Goal: Information Seeking & Learning: Check status

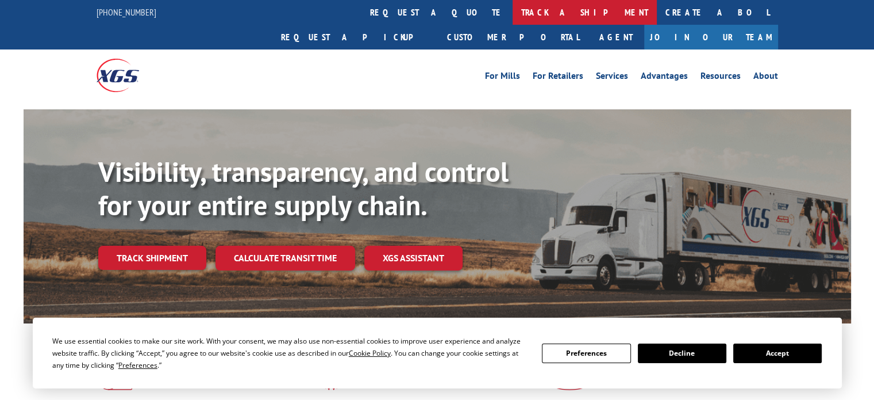
click at [513, 18] on link "track a shipment" at bounding box center [585, 12] width 144 height 25
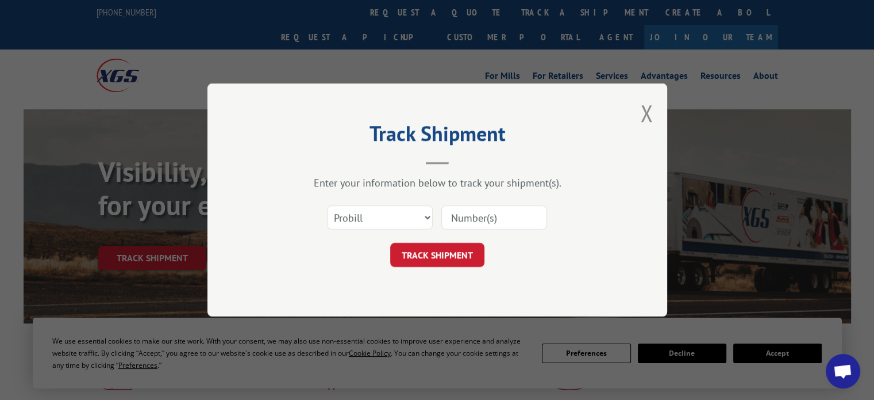
click at [464, 216] on input at bounding box center [494, 217] width 106 height 24
paste input "2564170"
type input "2564170"
click at [435, 253] on button "TRACK SHIPMENT" at bounding box center [437, 255] width 94 height 24
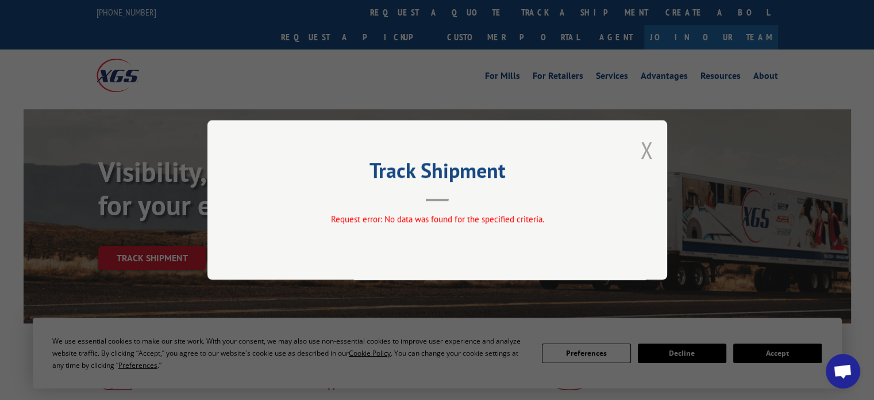
click at [651, 149] on button "Close modal" at bounding box center [646, 150] width 13 height 30
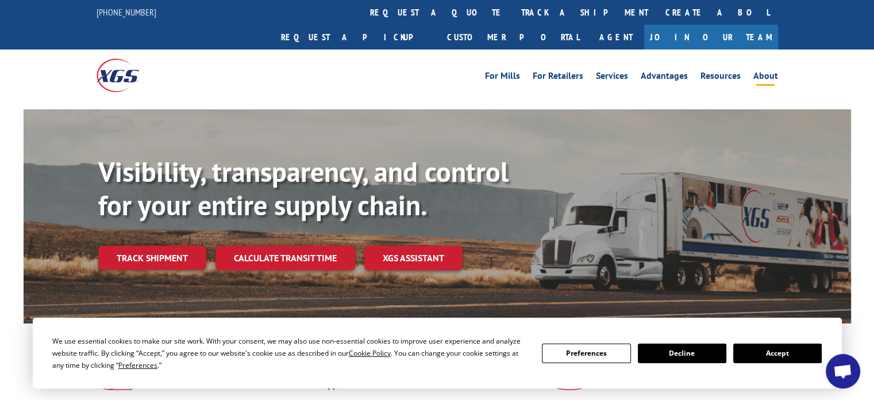
click at [781, 71] on li "About" at bounding box center [765, 77] width 37 height 13
click at [776, 71] on link "About" at bounding box center [766, 77] width 25 height 13
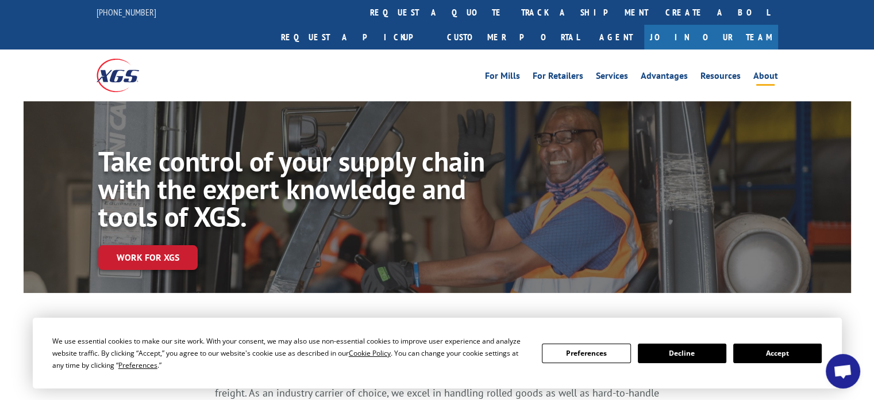
scroll to position [115, 0]
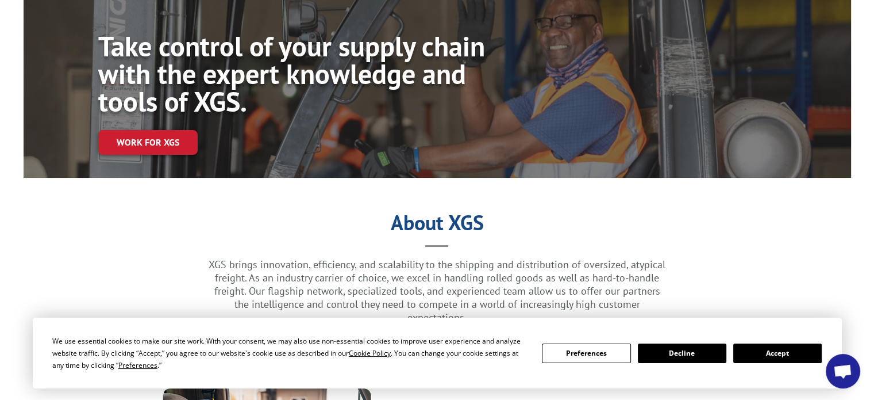
click at [743, 351] on button "Accept" at bounding box center [778, 353] width 89 height 20
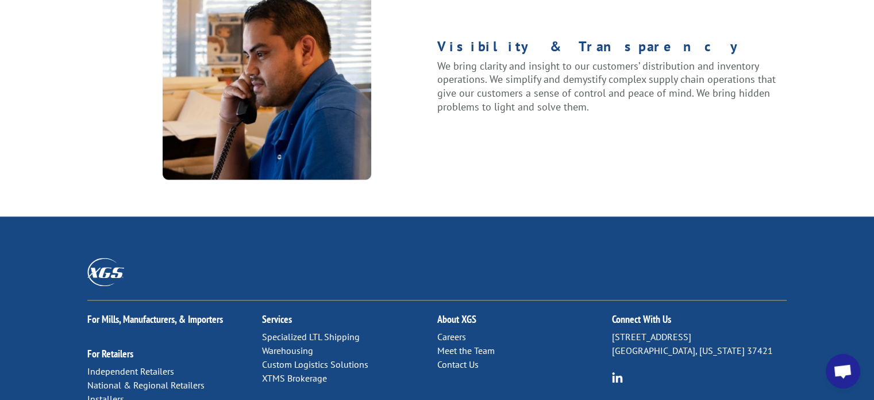
scroll to position [1604, 0]
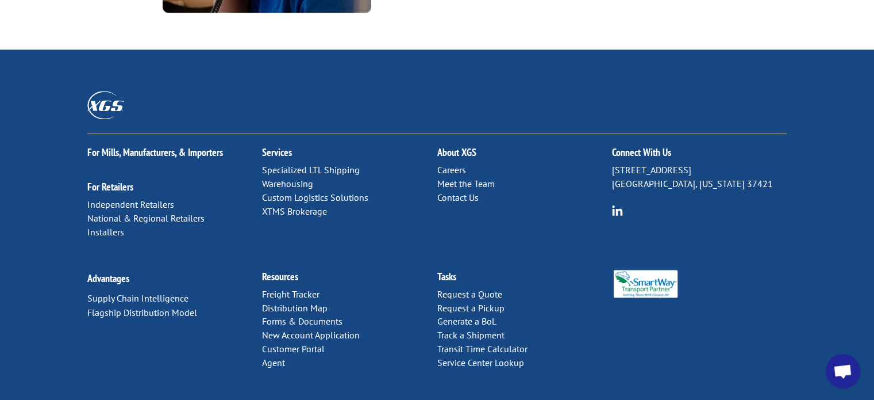
click at [466, 191] on link "Contact Us" at bounding box center [457, 196] width 41 height 11
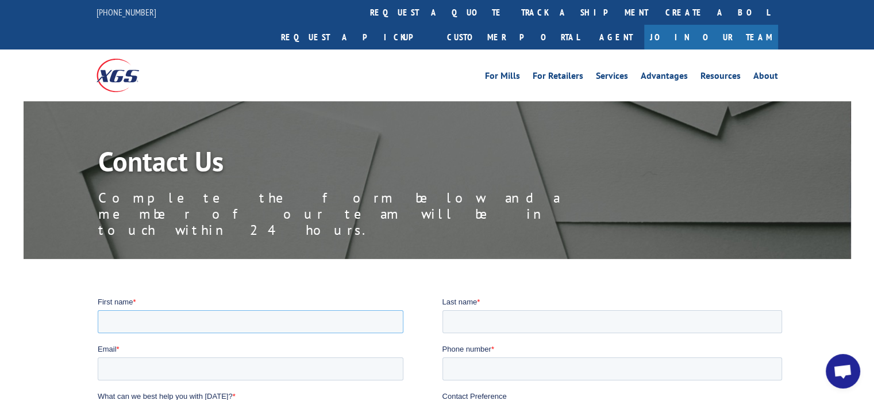
click at [225, 322] on input "First name *" at bounding box center [251, 320] width 306 height 23
paste input "Ashley Matukewicz"
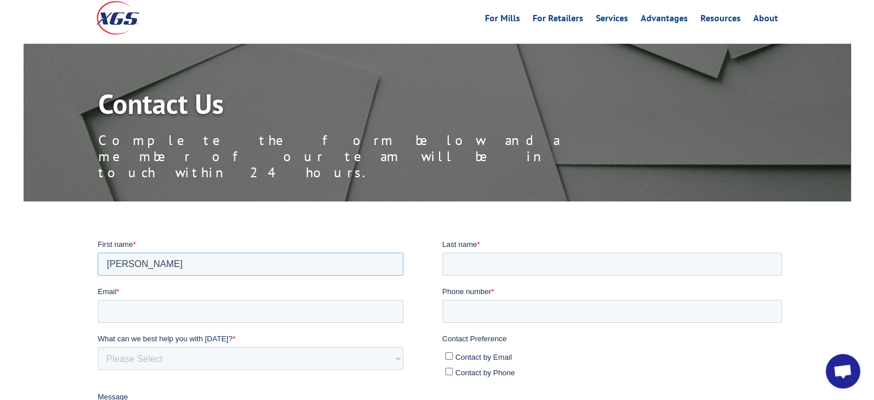
click at [163, 264] on input "Ashley Matukewicz" at bounding box center [251, 263] width 306 height 23
type input "Ashley"
click at [497, 266] on input "Last name *" at bounding box center [613, 263] width 340 height 23
paste input "Matukewicz"
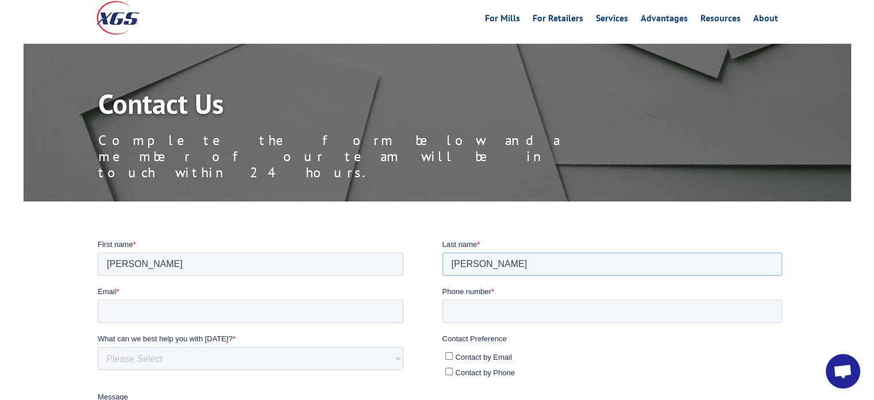
type input "Matukewicz"
click at [157, 307] on input "Email *" at bounding box center [251, 310] width 306 height 23
paste input "arosekaster@gmail.com"
type input "arosekaster@gmail.com"
click at [180, 349] on select "Please Select Quoting, Opening New Account, or New Business Opportunity Shipmen…" at bounding box center [251, 357] width 306 height 23
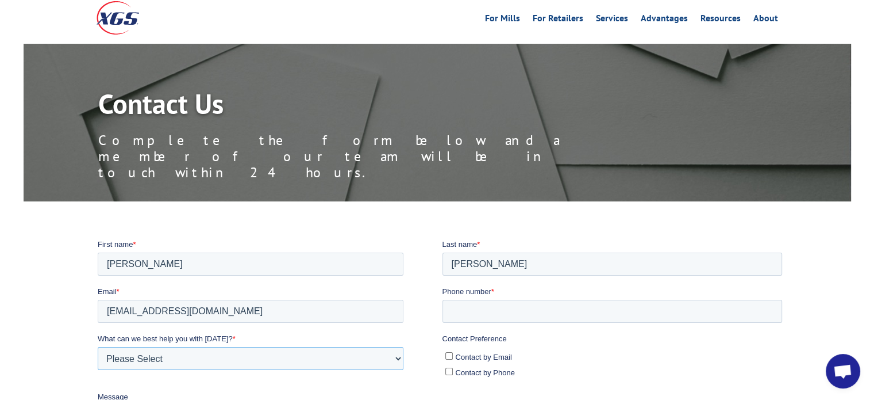
select select "Other"
click at [98, 346] on select "Please Select Quoting, Opening New Account, or New Business Opportunity Shipmen…" at bounding box center [251, 357] width 306 height 23
click at [455, 354] on label "Contact by Email" at bounding box center [614, 356] width 337 height 12
click at [453, 354] on input "Contact by Email" at bounding box center [449, 354] width 7 height 7
checkbox input "true"
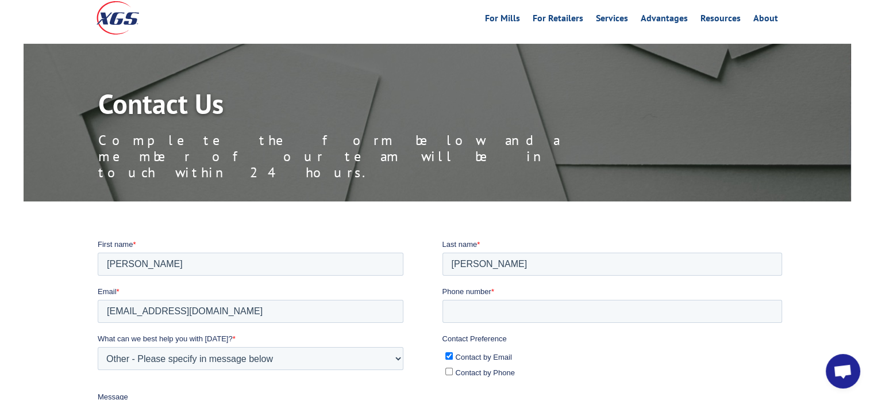
click at [448, 367] on input "Contact by Phone" at bounding box center [449, 370] width 7 height 7
checkbox input "true"
click at [531, 308] on input "Phone number *" at bounding box center [613, 310] width 340 height 23
paste input "847-347-9388"
type input "847-347-9388"
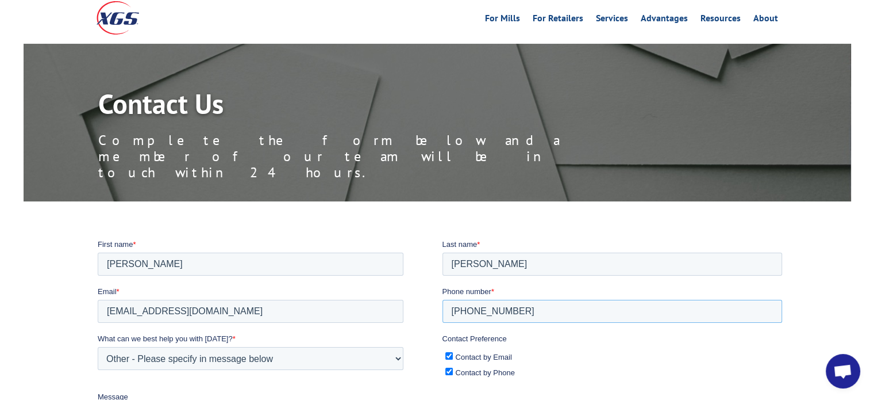
scroll to position [115, 0]
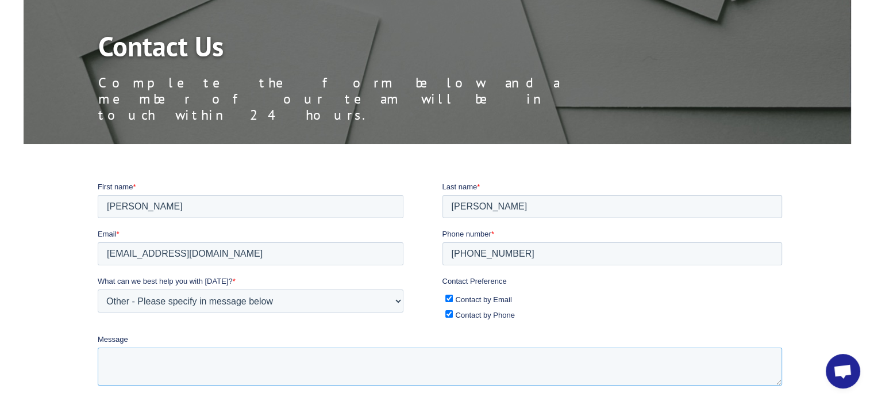
click at [169, 364] on textarea "Message" at bounding box center [440, 366] width 685 height 38
click at [174, 365] on textarea "Message" at bounding box center [440, 366] width 685 height 38
click at [295, 356] on textarea "wanted to received the products asap" at bounding box center [440, 366] width 685 height 38
click at [305, 356] on textarea "wanted to received the products asap shipm" at bounding box center [440, 366] width 685 height 38
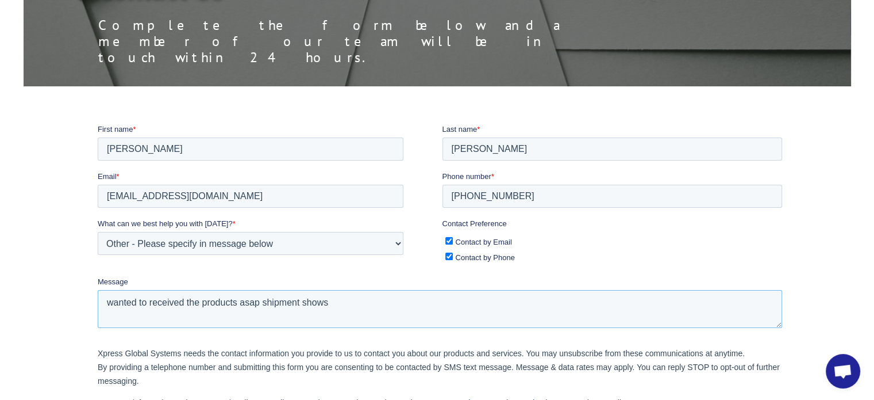
scroll to position [230, 0]
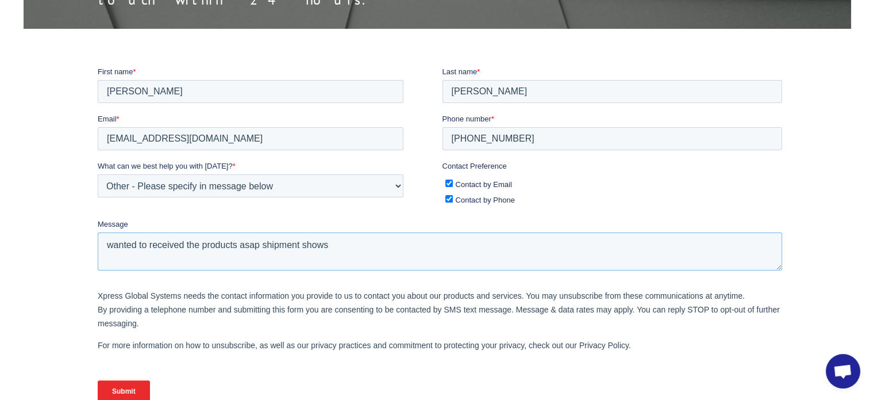
type textarea "wanted to received the products asap shipment shows"
click at [135, 391] on input "Submit" at bounding box center [124, 390] width 52 height 22
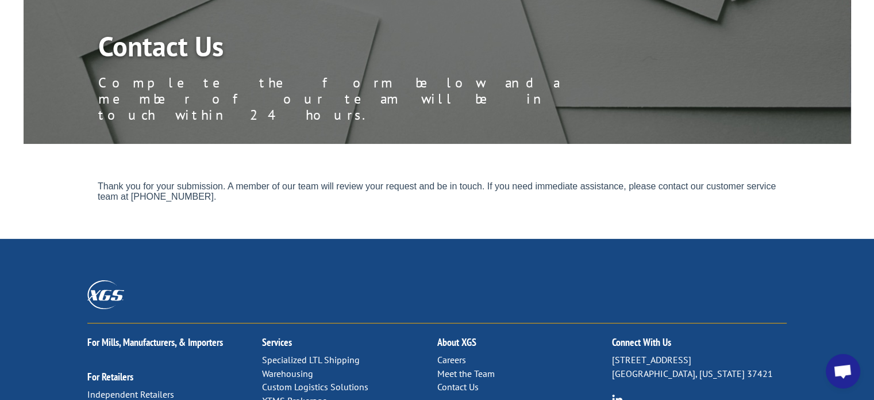
scroll to position [0, 0]
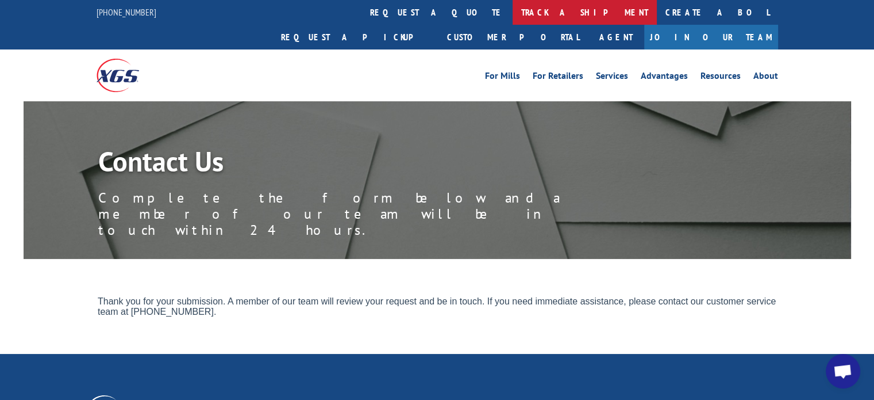
click at [513, 17] on link "track a shipment" at bounding box center [585, 12] width 144 height 25
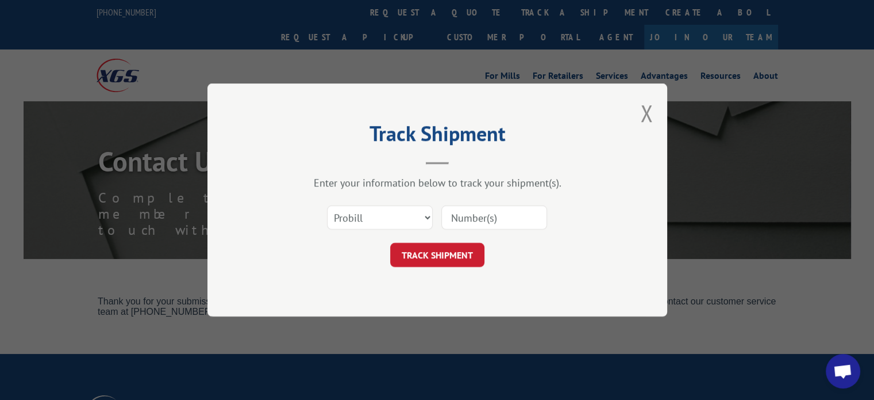
click at [467, 214] on input at bounding box center [494, 217] width 106 height 24
type input "2564170"
click at [433, 246] on button "TRACK SHIPMENT" at bounding box center [437, 255] width 94 height 24
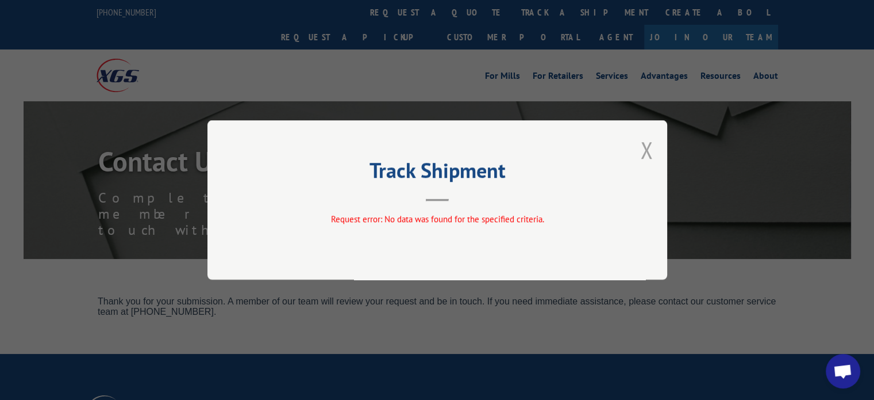
click at [647, 150] on button "Close modal" at bounding box center [646, 150] width 13 height 30
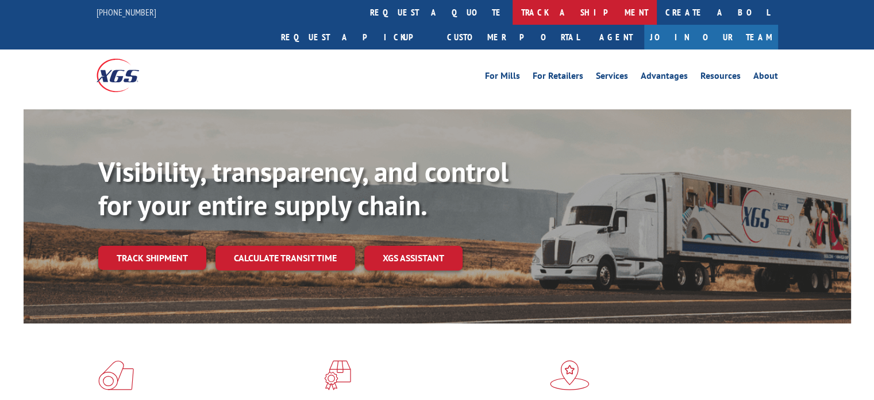
click at [513, 20] on link "track a shipment" at bounding box center [585, 12] width 144 height 25
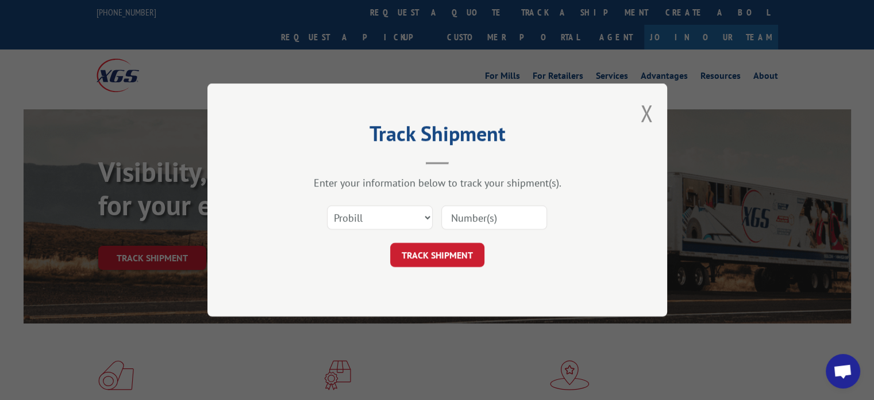
click at [464, 215] on input at bounding box center [494, 217] width 106 height 24
click at [417, 213] on select "Select category... Probill BOL PO" at bounding box center [380, 217] width 106 height 24
select select "po"
click at [327, 205] on select "Select category... Probill BOL PO" at bounding box center [380, 217] width 106 height 24
click at [460, 215] on input at bounding box center [494, 217] width 106 height 24
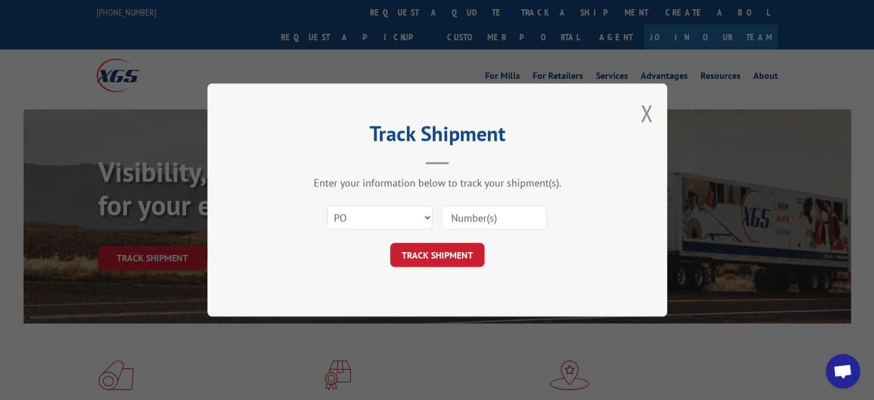
paste input "Xpress Global Systems"
type input "Xpress Global Systems"
click at [448, 260] on button "TRACK SHIPMENT" at bounding box center [437, 255] width 94 height 24
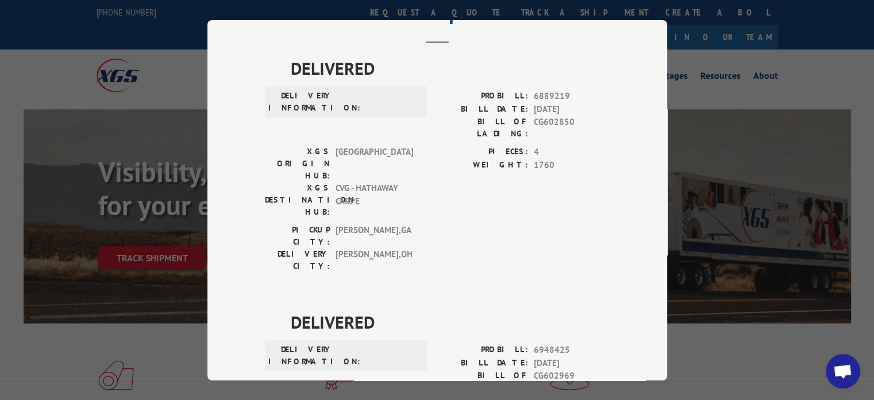
scroll to position [0, 0]
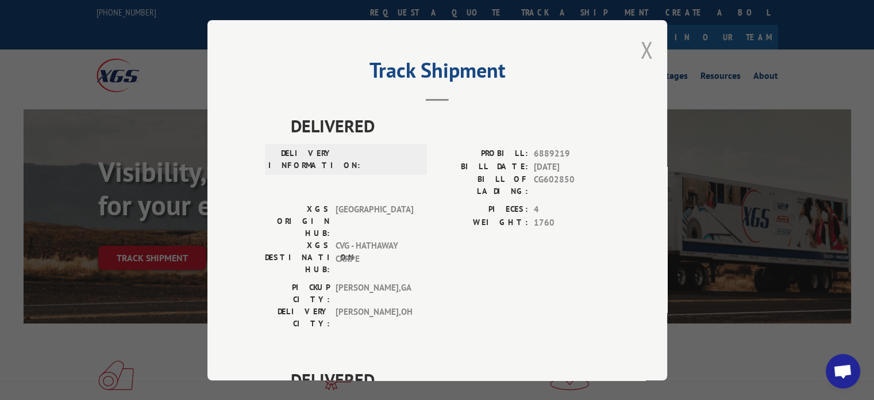
click at [640, 45] on button "Close modal" at bounding box center [646, 49] width 13 height 30
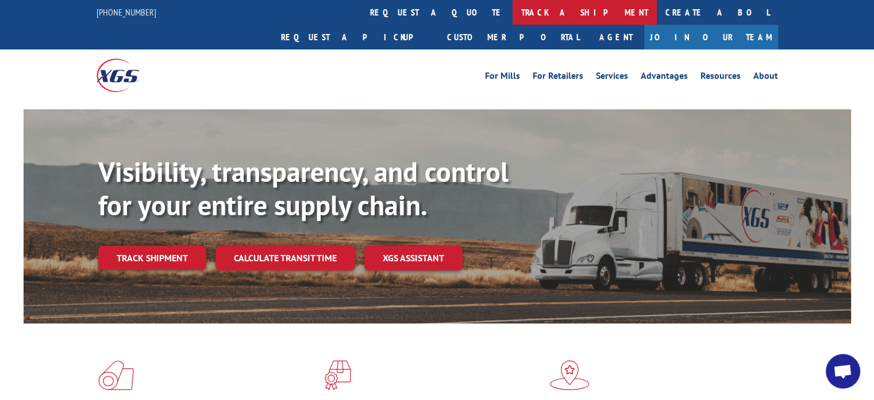
click at [513, 9] on link "track a shipment" at bounding box center [585, 12] width 144 height 25
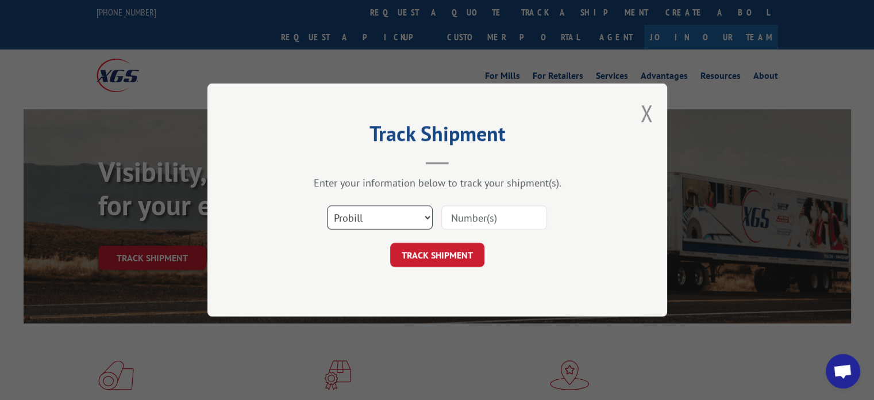
click at [394, 212] on select "Select category... Probill BOL PO" at bounding box center [380, 217] width 106 height 24
select select "bol"
click at [327, 205] on select "Select category... Probill BOL PO" at bounding box center [380, 217] width 106 height 24
click at [479, 218] on input at bounding box center [494, 217] width 106 height 24
paste input "Xpress Global Systems"
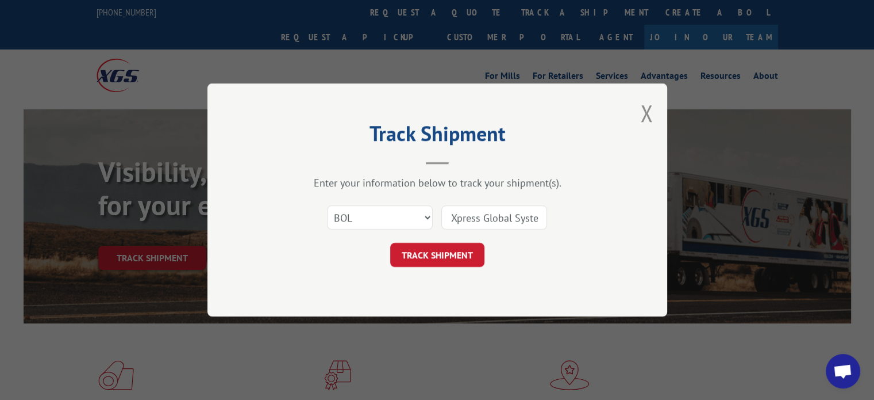
scroll to position [0, 12]
type input "Xpress Global Systems"
click at [419, 257] on button "TRACK SHIPMENT" at bounding box center [437, 255] width 94 height 24
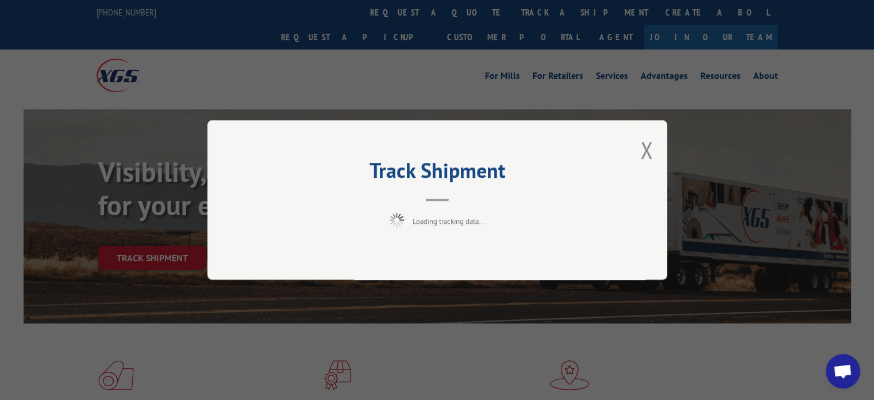
click at [419, 257] on div "Track Shipment Loading tracking data..." at bounding box center [438, 199] width 460 height 159
drag, startPoint x: 662, startPoint y: 151, endPoint x: 646, endPoint y: 148, distance: 16.4
click at [659, 151] on div "Track Shipment Request error: No data was found for the specified criteria." at bounding box center [438, 199] width 460 height 159
click at [646, 151] on button "Close modal" at bounding box center [646, 150] width 13 height 30
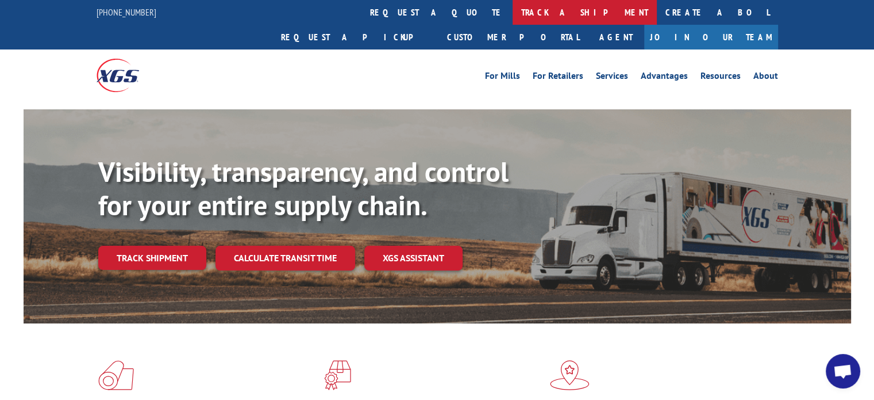
click at [513, 21] on link "track a shipment" at bounding box center [585, 12] width 144 height 25
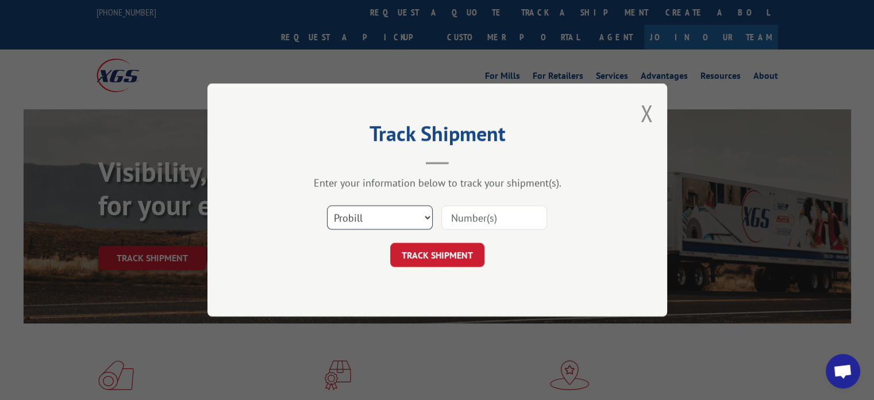
click at [379, 217] on select "Select category... Probill BOL PO" at bounding box center [380, 217] width 106 height 24
select select "bol"
click at [327, 205] on select "Select category... Probill BOL PO" at bounding box center [380, 217] width 106 height 24
click at [484, 220] on input at bounding box center [494, 217] width 106 height 24
paste input "2564170"
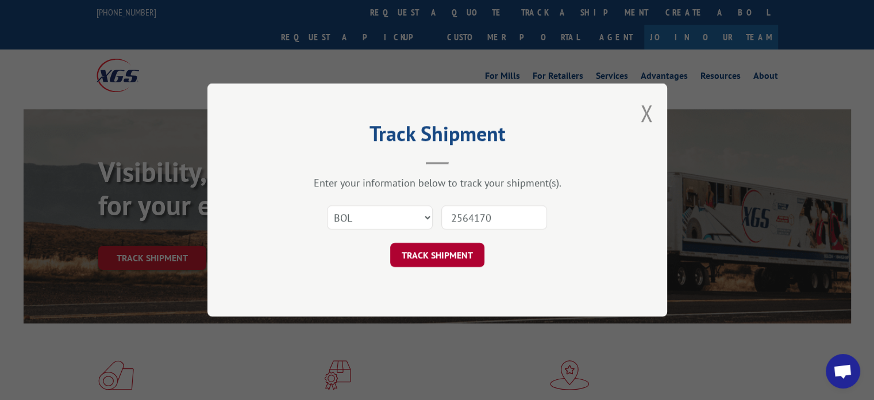
type input "2564170"
click at [446, 248] on button "TRACK SHIPMENT" at bounding box center [437, 255] width 94 height 24
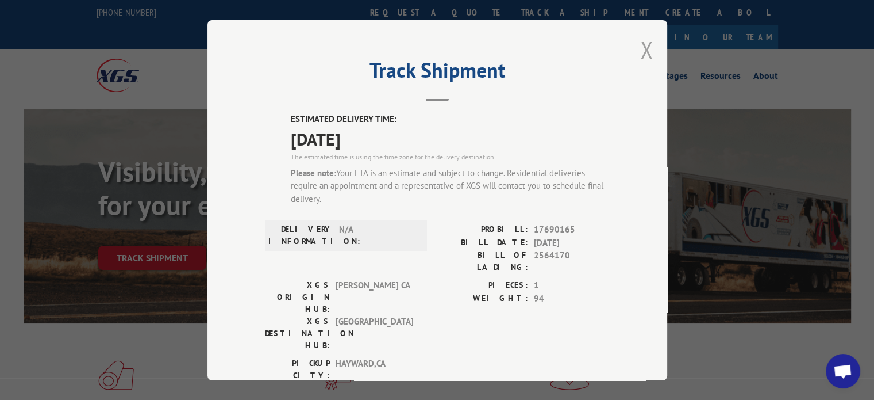
click at [642, 52] on button "Close modal" at bounding box center [646, 49] width 13 height 30
